Goal: Use online tool/utility: Utilize a website feature to perform a specific function

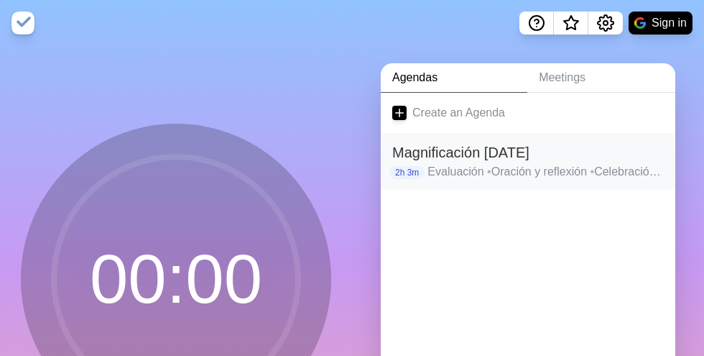
click at [493, 152] on h2 "Magnificación [DATE]" at bounding box center [528, 152] width 272 height 22
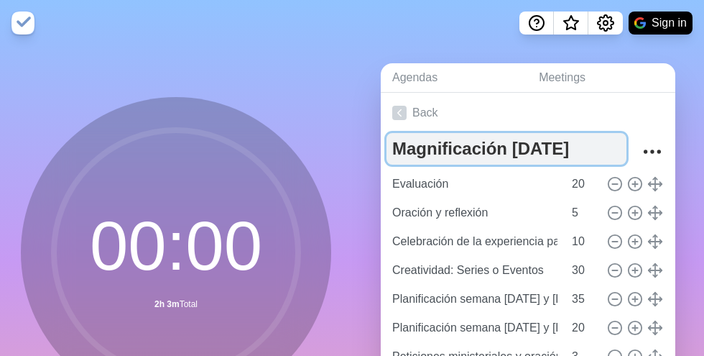
click at [521, 149] on textarea "Magnificación [DATE]" at bounding box center [506, 149] width 240 height 32
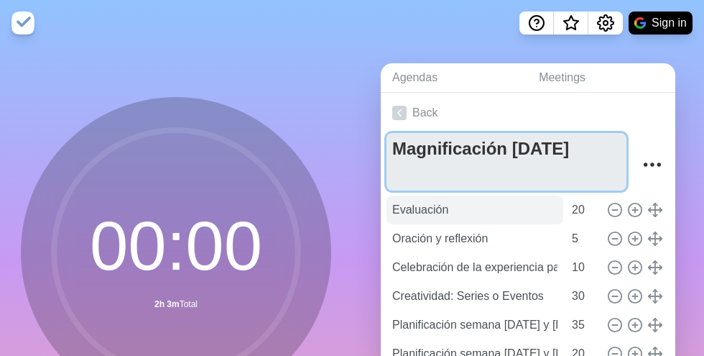
type textarea "Magnificación [DATE]"
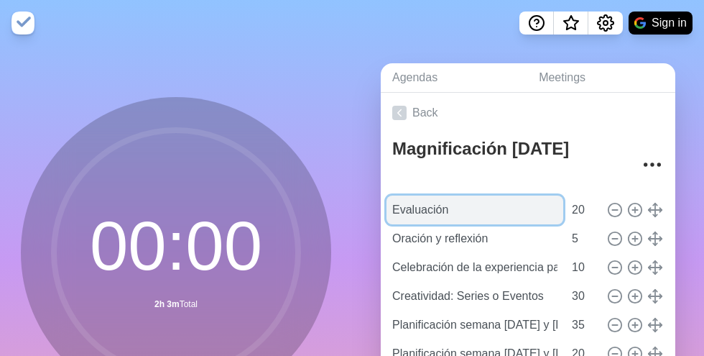
click at [455, 213] on input "Evaluación" at bounding box center [474, 209] width 177 height 29
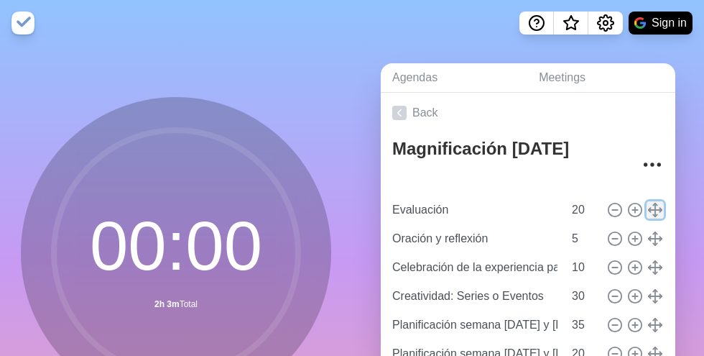
click at [655, 208] on line at bounding box center [655, 209] width 0 height 13
click at [659, 210] on line at bounding box center [655, 210] width 13 height 0
click at [658, 165] on icon "More" at bounding box center [652, 164] width 23 height 23
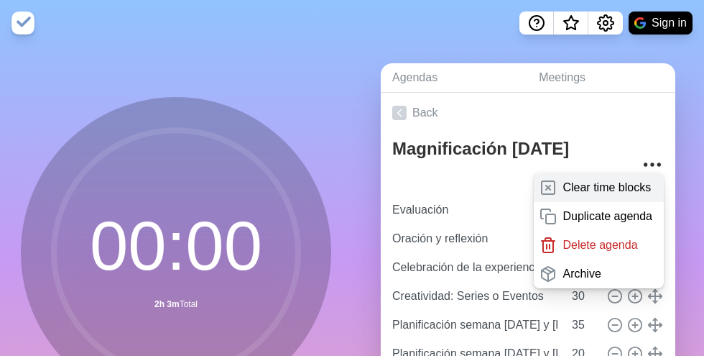
click at [604, 190] on p "Clear time blocks" at bounding box center [606, 187] width 88 height 17
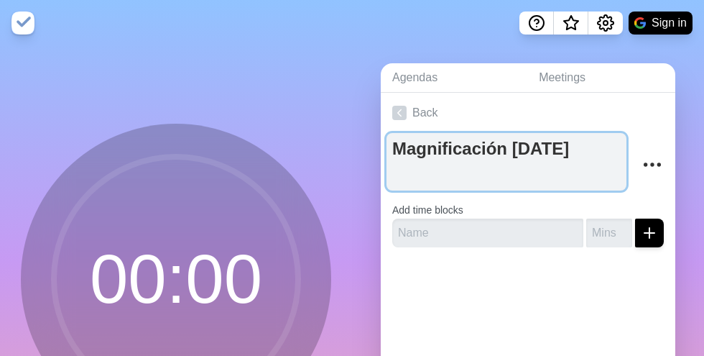
click at [494, 179] on textarea "Magnificación [DATE]" at bounding box center [506, 161] width 240 height 57
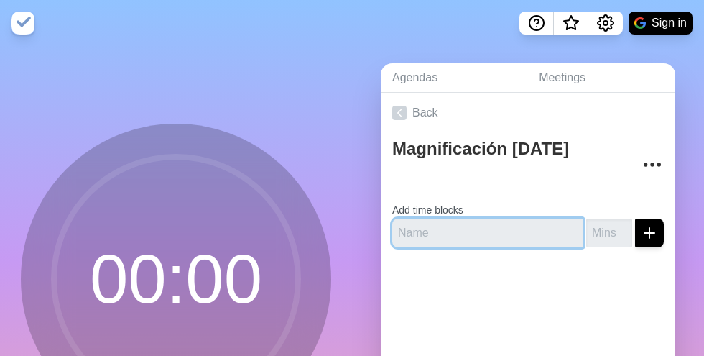
click at [481, 231] on input "text" at bounding box center [487, 232] width 191 height 29
type input "Celebración de experiencia"
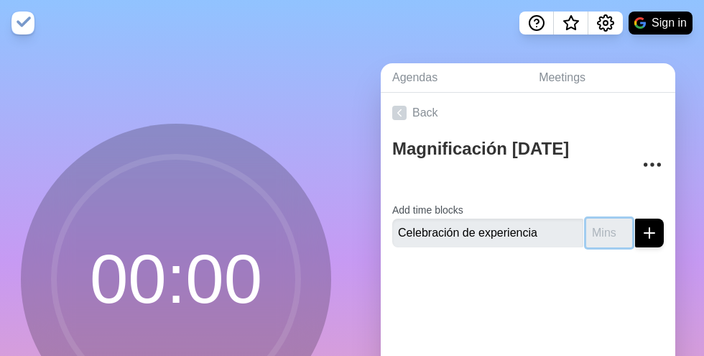
click at [602, 238] on input "number" at bounding box center [609, 232] width 46 height 29
type input "10"
click at [649, 229] on line "submit" at bounding box center [649, 233] width 0 height 10
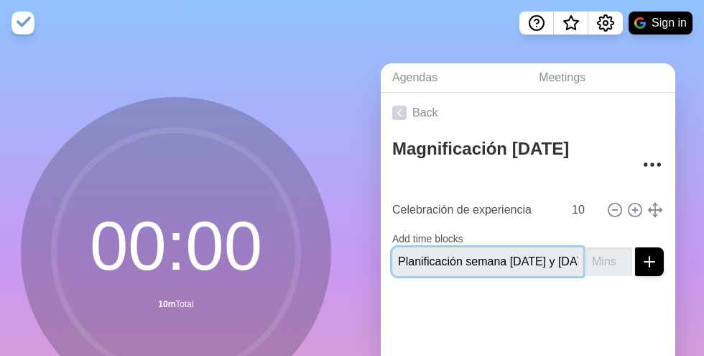
click at [526, 259] on input "Planificación semana [DATE] y [DATE][PERSON_NAME]" at bounding box center [487, 261] width 191 height 29
type input "Planificación semana [DATE] y [DATE]"
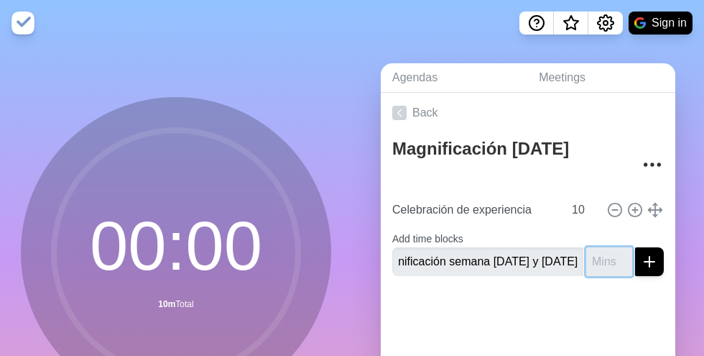
scroll to position [0, 0]
click at [603, 264] on input "number" at bounding box center [609, 261] width 46 height 29
type input "10"
click at [651, 264] on icon "submit" at bounding box center [649, 261] width 17 height 17
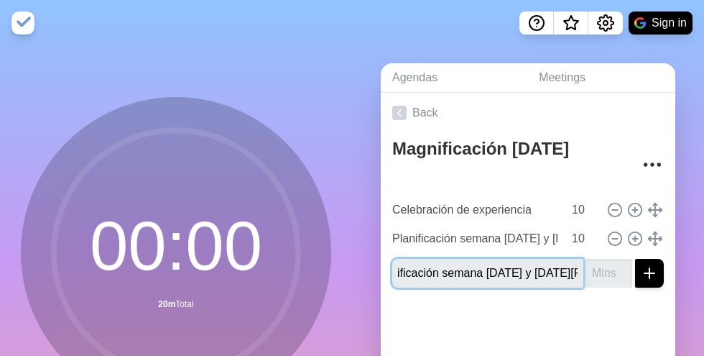
scroll to position [0, 25]
drag, startPoint x: 513, startPoint y: 273, endPoint x: 588, endPoint y: 282, distance: 75.2
click at [588, 282] on div "Planificación semana [DATE] y [DATE][PERSON_NAME]" at bounding box center [528, 273] width 272 height 29
type input "Planificación semana [DATE] y [DATE]"
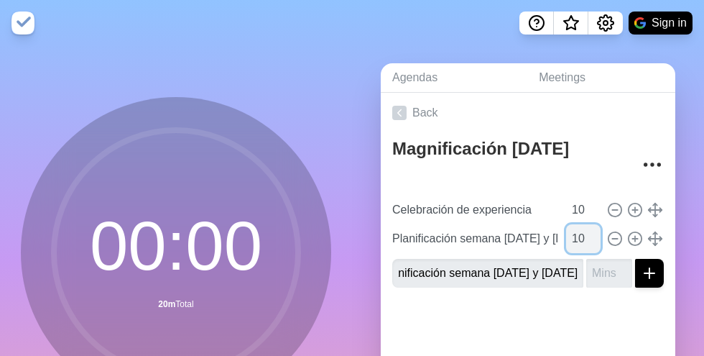
click at [584, 238] on input "10" at bounding box center [583, 238] width 34 height 29
type input "1"
type input "20"
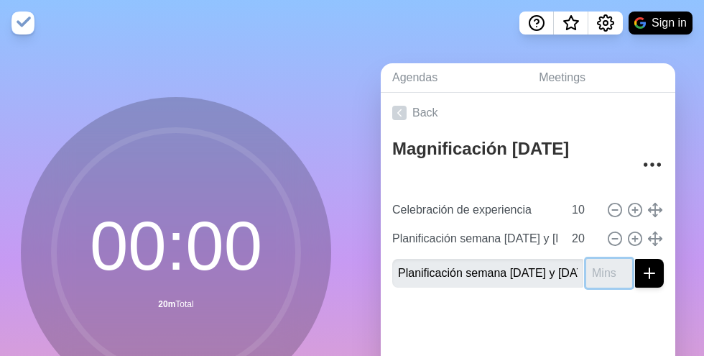
click at [595, 274] on input "number" at bounding box center [609, 273] width 46 height 29
type input "15"
click at [576, 319] on div at bounding box center [528, 327] width 294 height 57
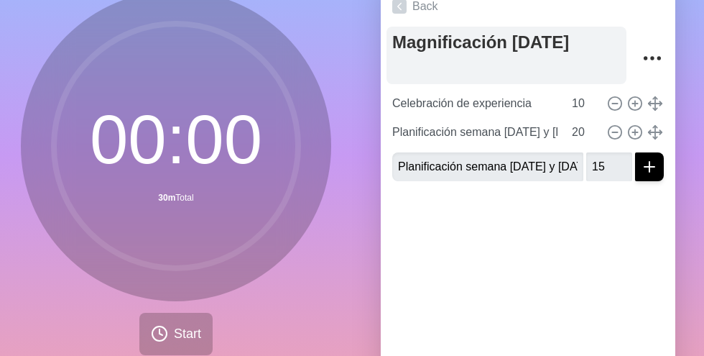
scroll to position [167, 0]
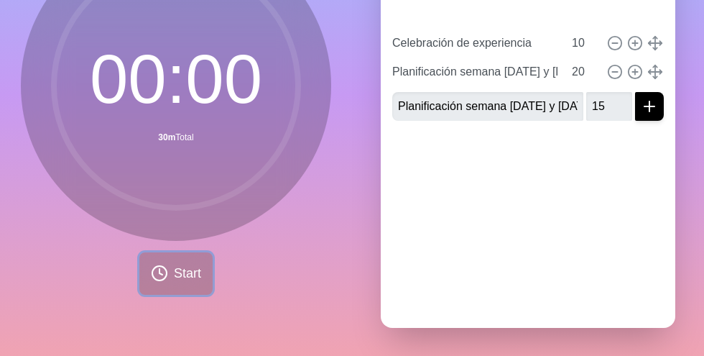
click at [170, 269] on button "Start" at bounding box center [175, 273] width 73 height 42
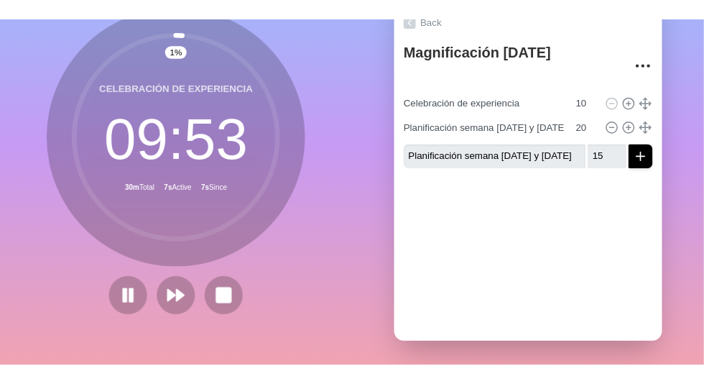
scroll to position [78, 0]
